Goal: Task Accomplishment & Management: Manage account settings

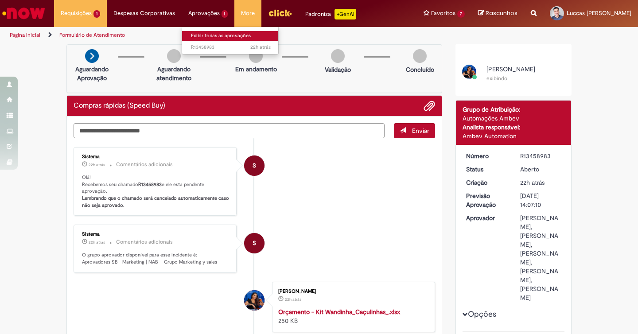
click at [213, 37] on link "Exibir todas as aprovações" at bounding box center [230, 36] width 97 height 10
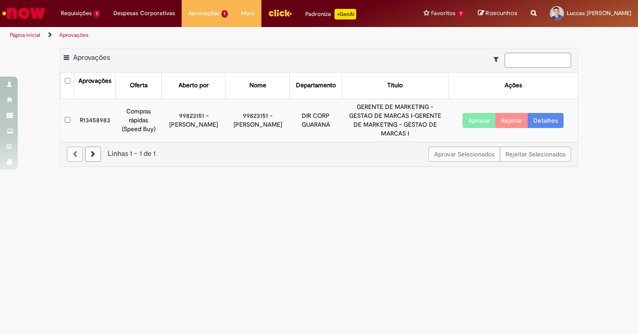
click at [468, 119] on button "Aprovar" at bounding box center [478, 120] width 33 height 15
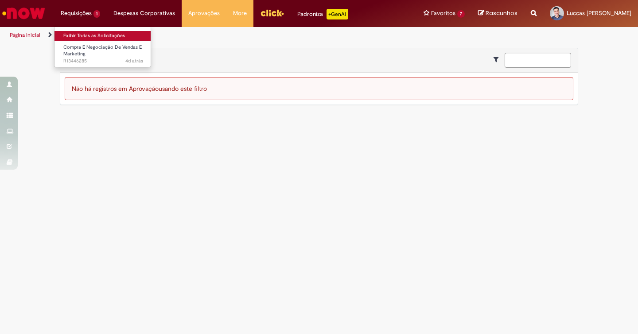
click at [82, 36] on link "Exibir Todas as Solicitações" at bounding box center [102, 36] width 97 height 10
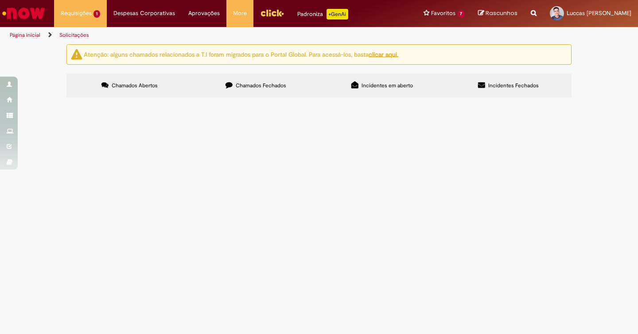
click at [0, 0] on span "Custo de desdobramento de peças para implementação de plano OOH da campanha de …" at bounding box center [0, 0] width 0 height 0
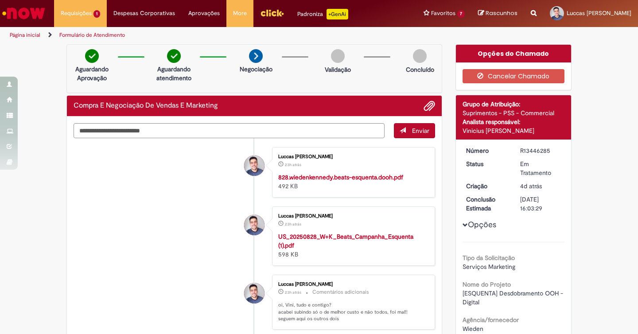
click at [34, 15] on img "Ir para a Homepage" at bounding box center [24, 13] width 46 height 18
